Goal: Transaction & Acquisition: Purchase product/service

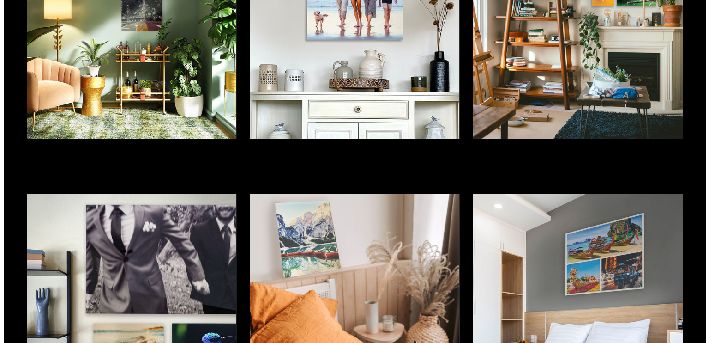
scroll to position [1847, 0]
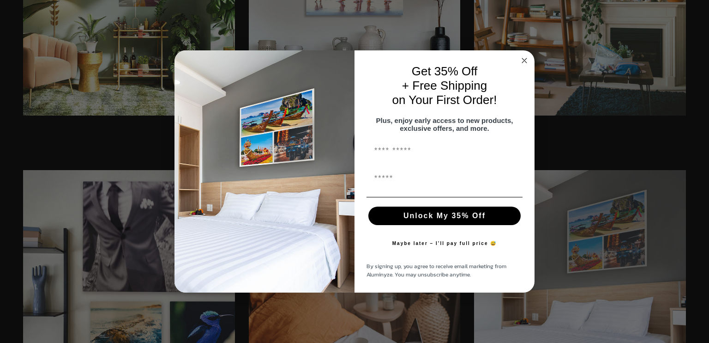
click at [526, 55] on circle "Close dialog" at bounding box center [525, 60] width 11 height 11
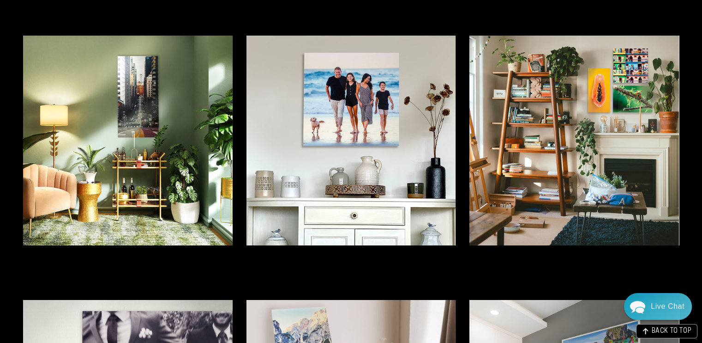
scroll to position [1660, 0]
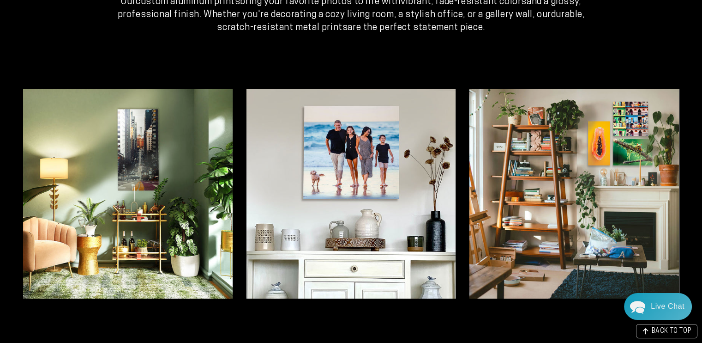
click at [335, 167] on img at bounding box center [352, 194] width 210 height 210
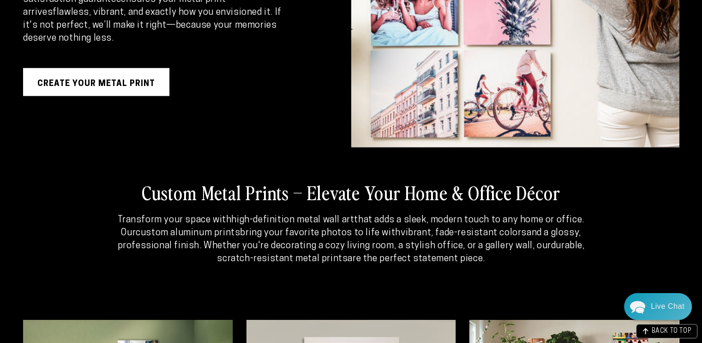
scroll to position [1383, 0]
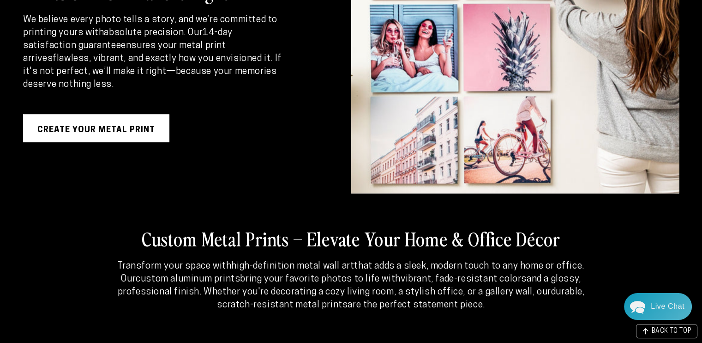
click at [128, 119] on link "Create Your Metal Print" at bounding box center [96, 128] width 146 height 28
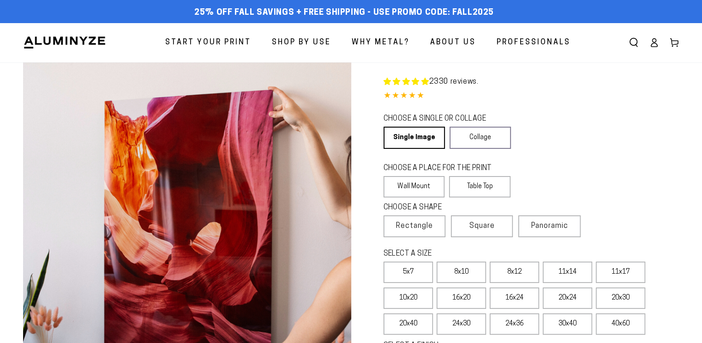
scroll to position [139, 0]
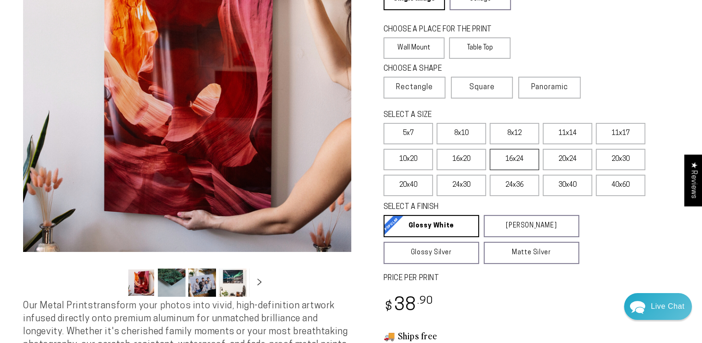
select select "**********"
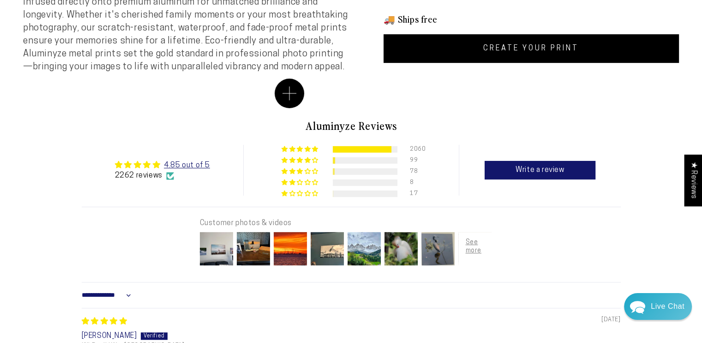
scroll to position [508, 0]
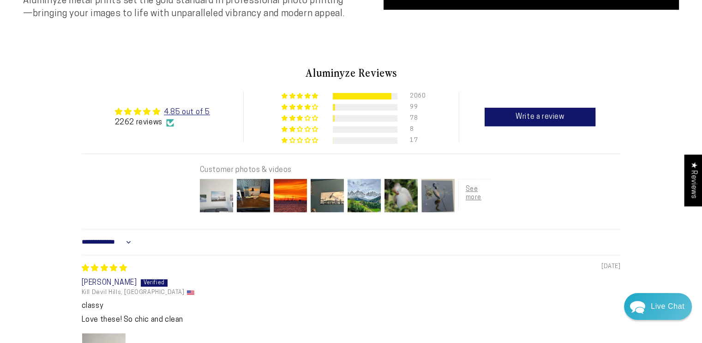
click at [215, 204] on img at bounding box center [216, 195] width 37 height 37
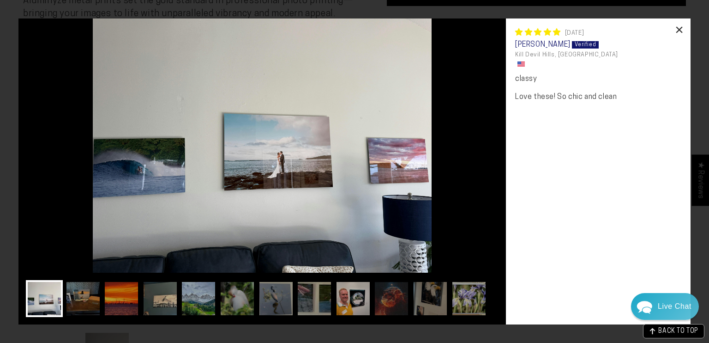
scroll to position [0, 0]
click at [681, 24] on div "×" at bounding box center [680, 29] width 22 height 22
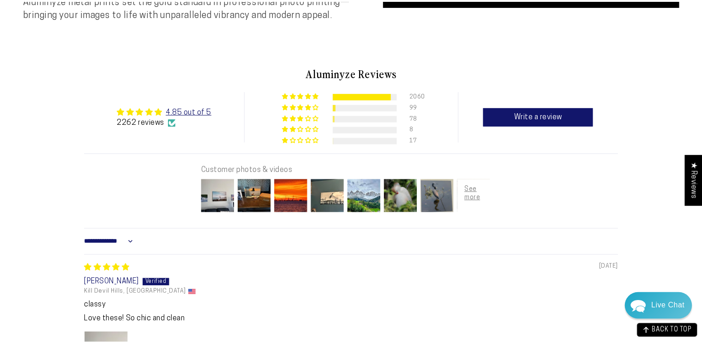
scroll to position [508, 0]
